Goal: Entertainment & Leisure: Consume media (video, audio)

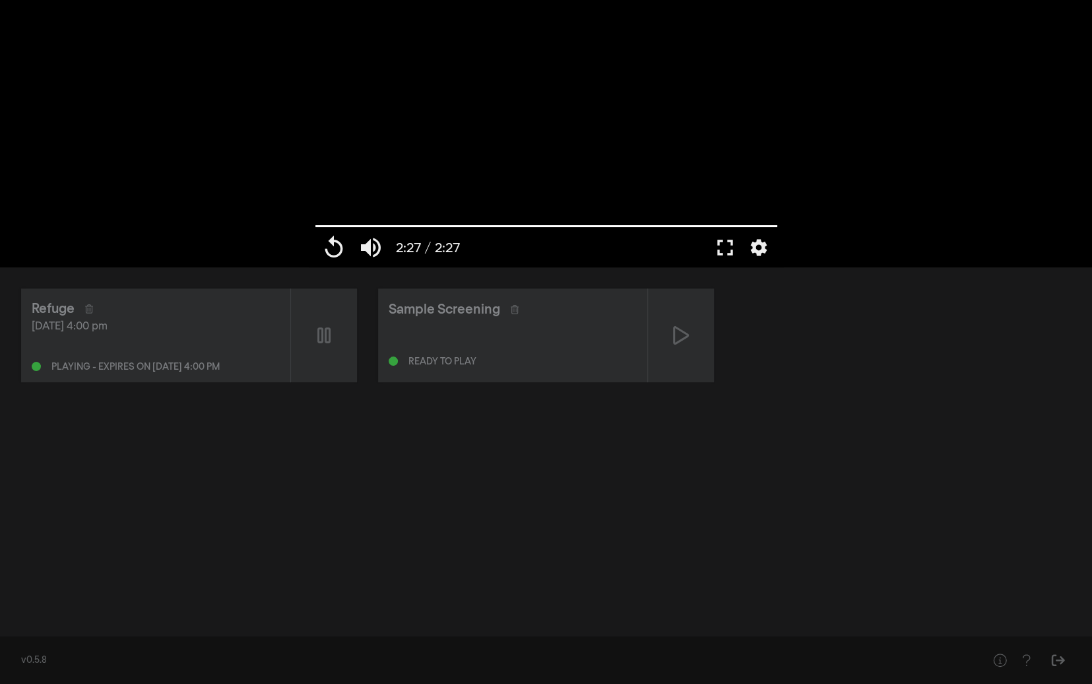
click at [806, 387] on div "Refuge [DATE] 4:00 pm Playing - expires on [DATE] 4:00 pm Sample Screening Read…" at bounding box center [546, 447] width 1092 height 360
click at [315, 344] on div at bounding box center [324, 335] width 66 height 94
click at [309, 354] on div at bounding box center [324, 335] width 66 height 94
click at [341, 258] on button "pause" at bounding box center [333, 248] width 37 height 40
drag, startPoint x: 301, startPoint y: 225, endPoint x: 280, endPoint y: 221, distance: 20.8
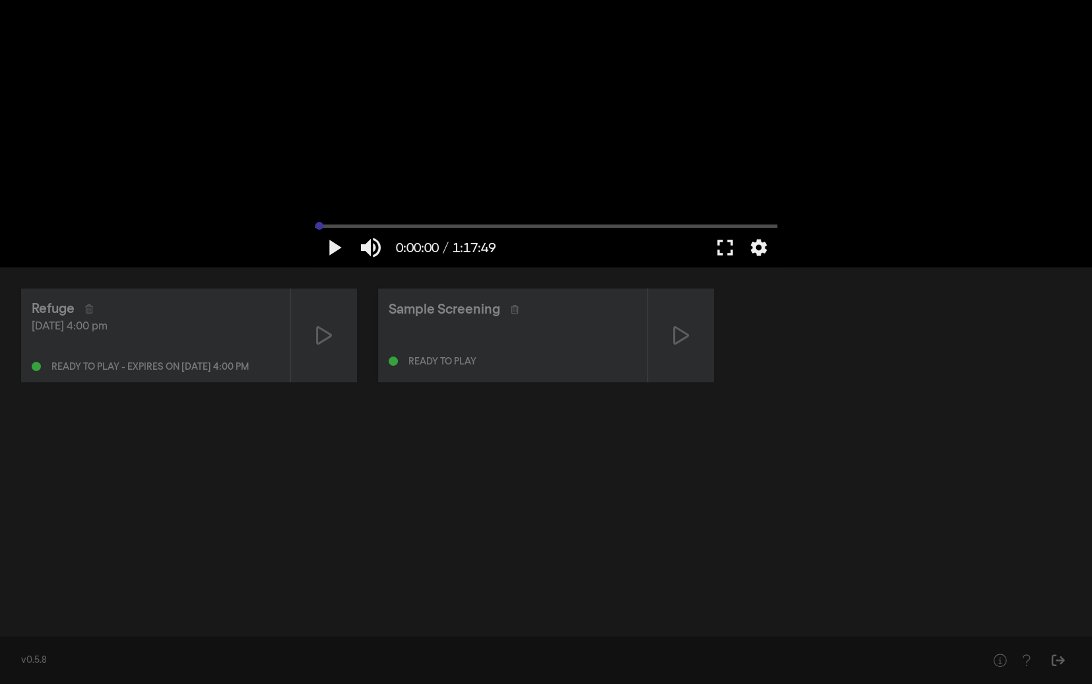
click at [315, 222] on input "Seek" at bounding box center [546, 226] width 462 height 8
click at [766, 255] on button "settings" at bounding box center [759, 248] width 30 height 40
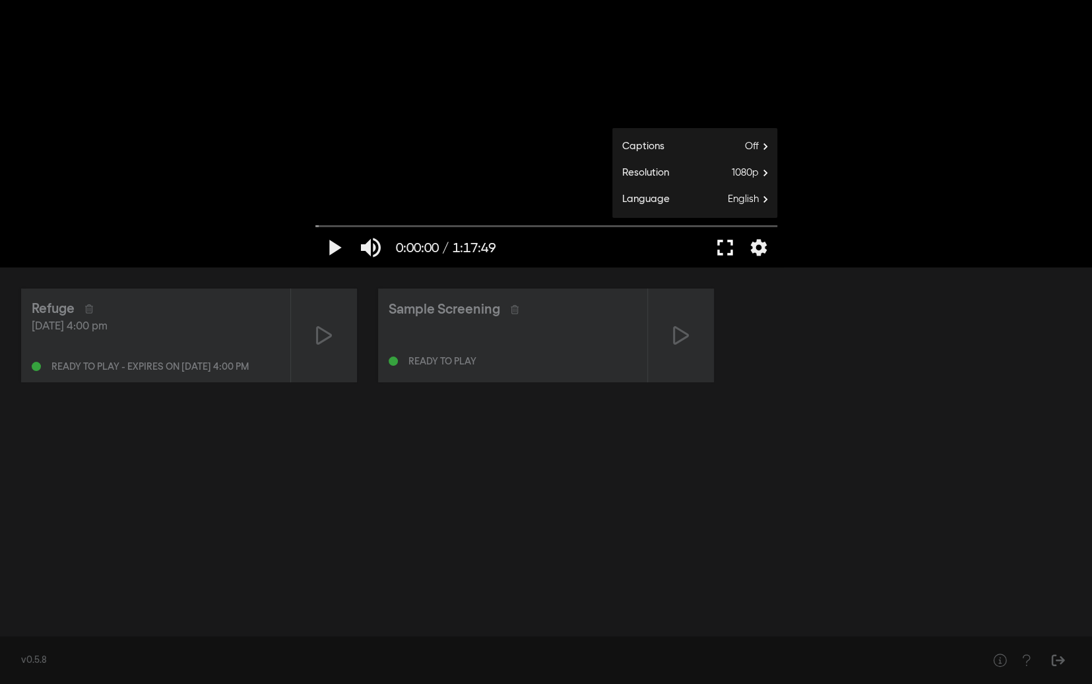
click at [733, 249] on button "fullscreen" at bounding box center [725, 248] width 37 height 40
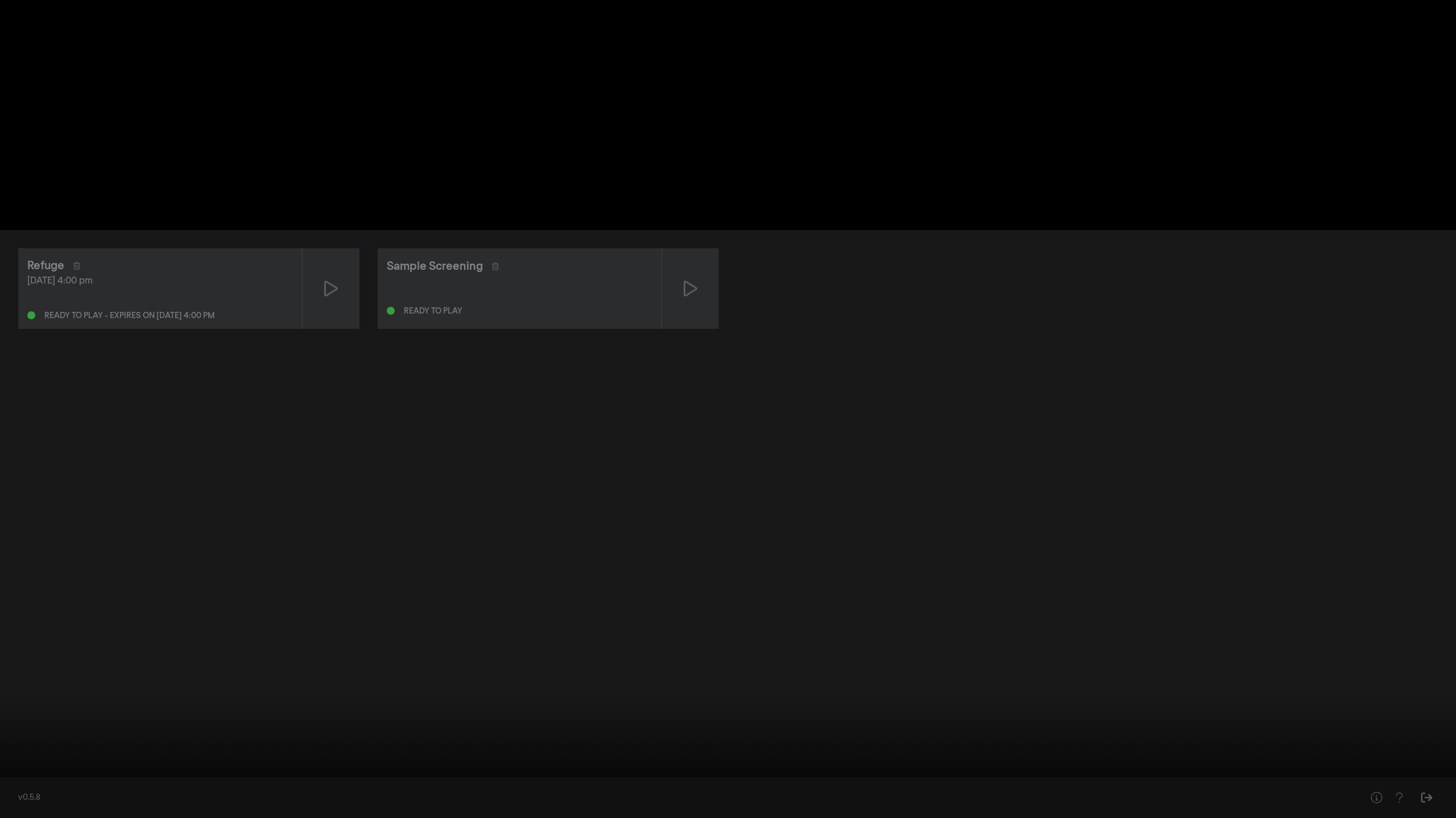
click at [16, 588] on button "play_arrow" at bounding box center [22, 802] width 32 height 34
click at [12, 588] on button "pause" at bounding box center [22, 802] width 32 height 34
click at [14, 588] on button "play_arrow" at bounding box center [22, 802] width 32 height 34
type input "2467.491769"
